Goal: Information Seeking & Learning: Learn about a topic

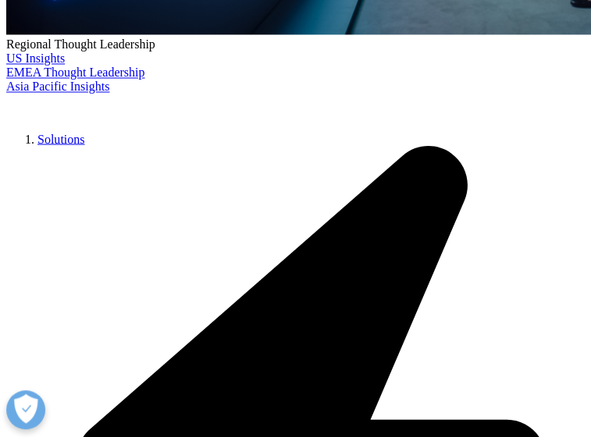
scroll to position [769, 0]
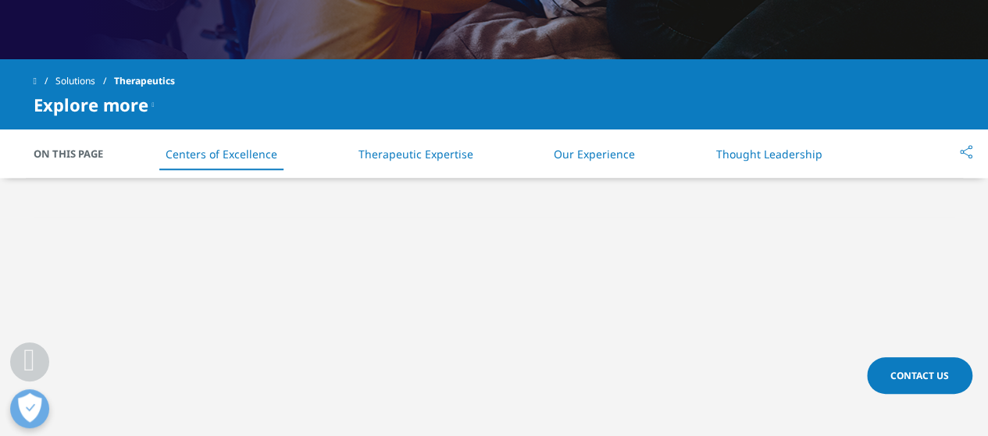
scroll to position [644, 0]
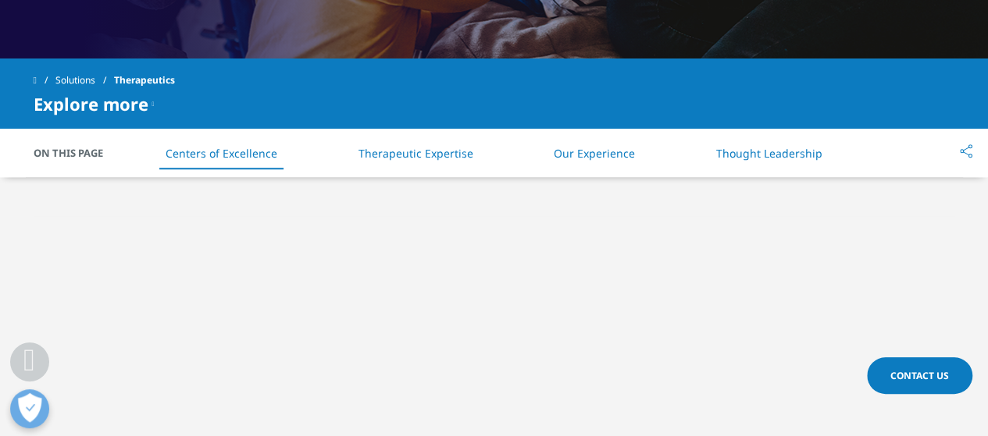
click at [450, 198] on div at bounding box center [494, 439] width 988 height 524
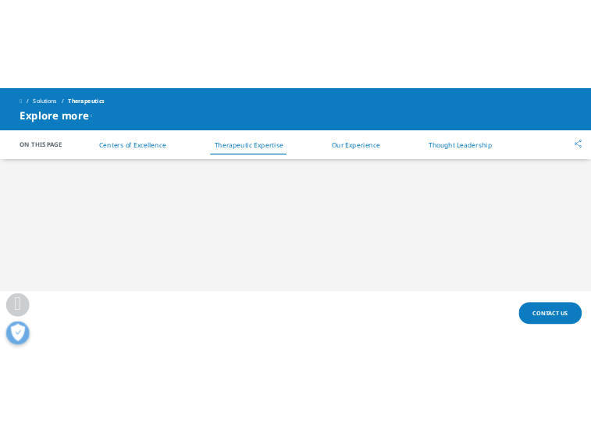
scroll to position [888, 0]
